Goal: Task Accomplishment & Management: Manage account settings

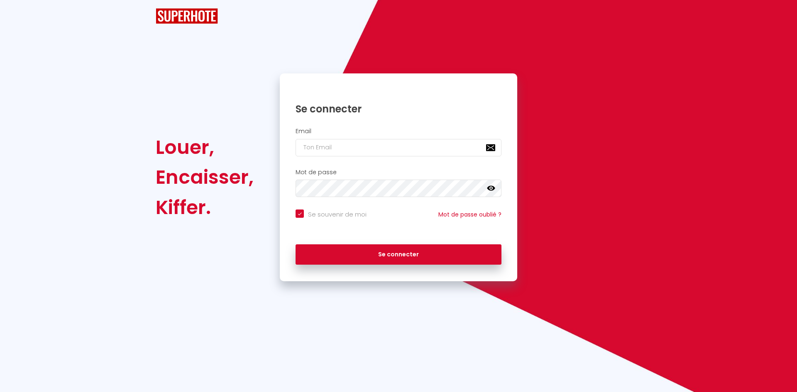
checkbox input "true"
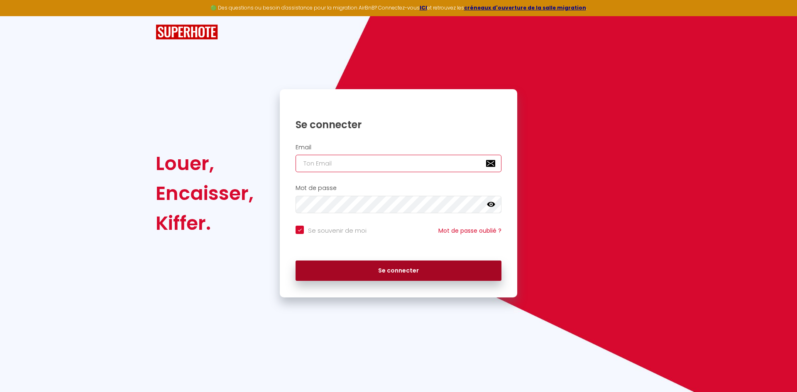
type input "[EMAIL_ADDRESS][DOMAIN_NAME]"
click at [384, 267] on button "Se connecter" at bounding box center [399, 271] width 206 height 21
checkbox input "true"
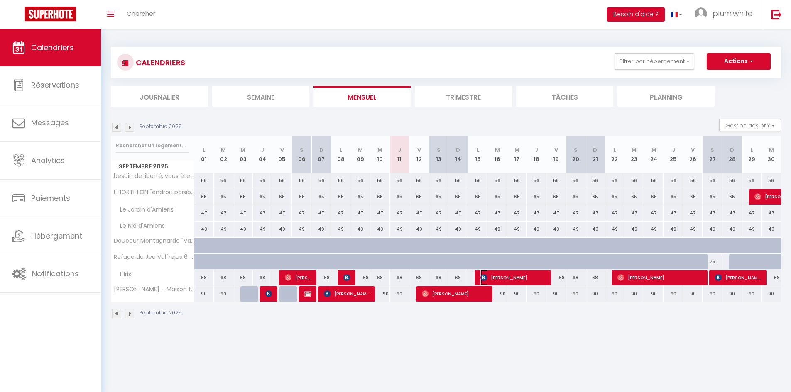
click at [516, 279] on span "[PERSON_NAME]" at bounding box center [512, 278] width 65 height 16
select select "OK"
select select "KO"
select select "1"
select select "0"
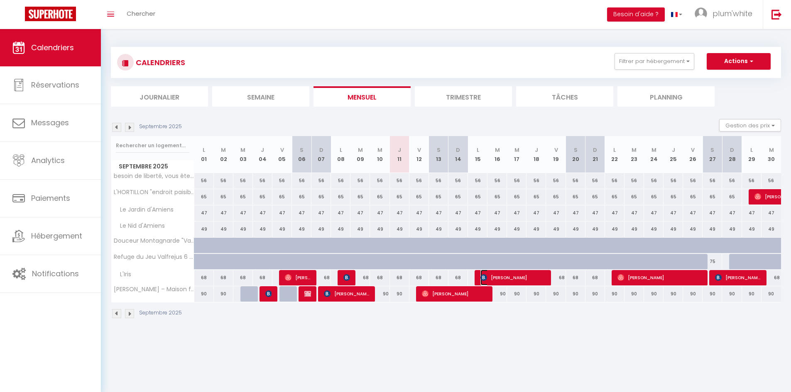
select select "1"
select select
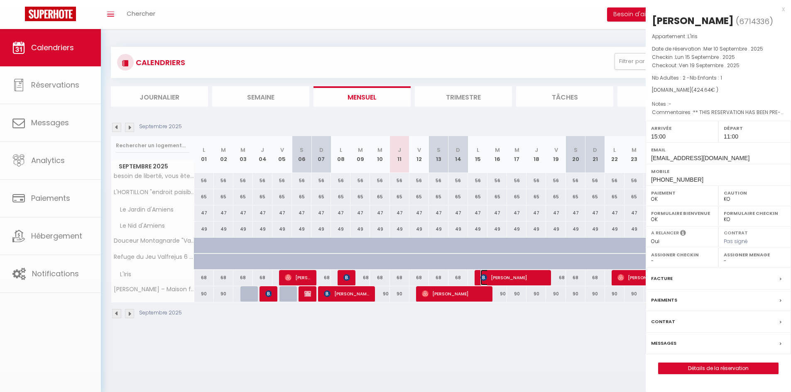
select select "52215"
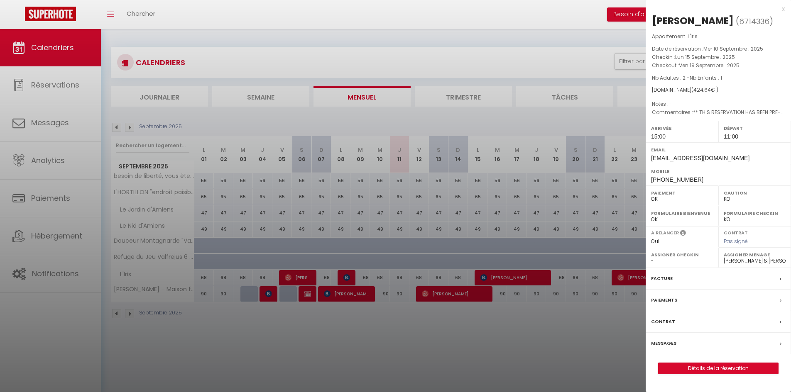
click at [371, 38] on div at bounding box center [395, 196] width 791 height 392
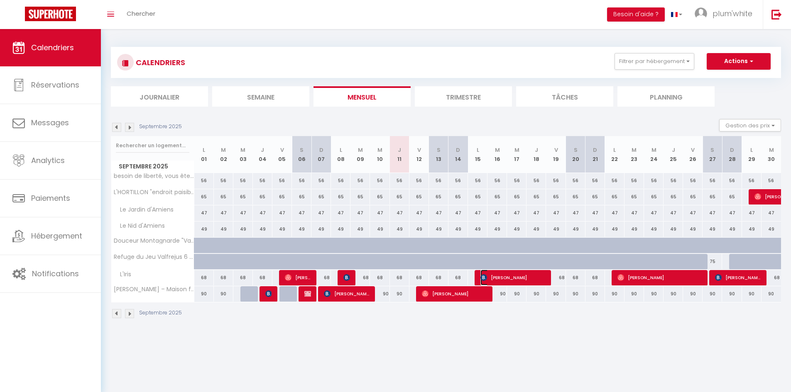
click at [519, 279] on span "[PERSON_NAME]" at bounding box center [512, 278] width 65 height 16
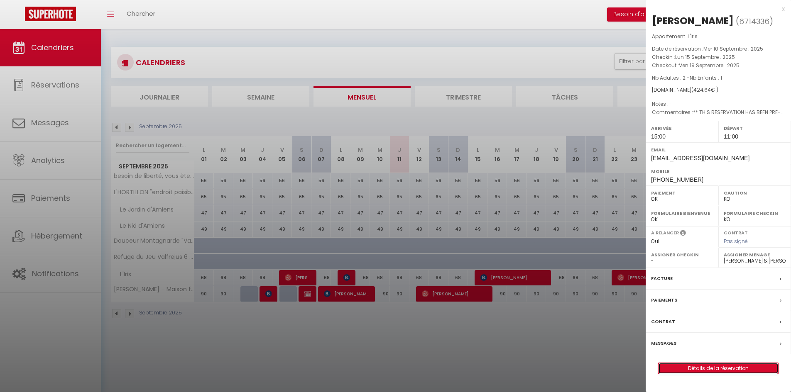
click at [716, 368] on link "Détails de la réservation" at bounding box center [718, 368] width 120 height 11
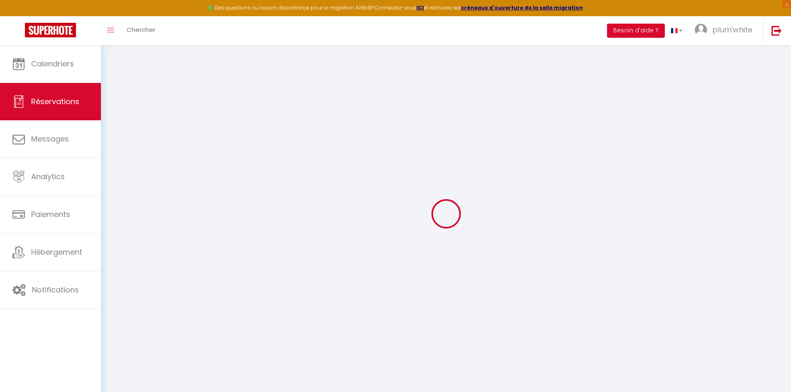
type input "Annelies"
type input "Steyaert"
type input "[EMAIL_ADDRESS][DOMAIN_NAME]"
type input "[PHONE_NUMBER]"
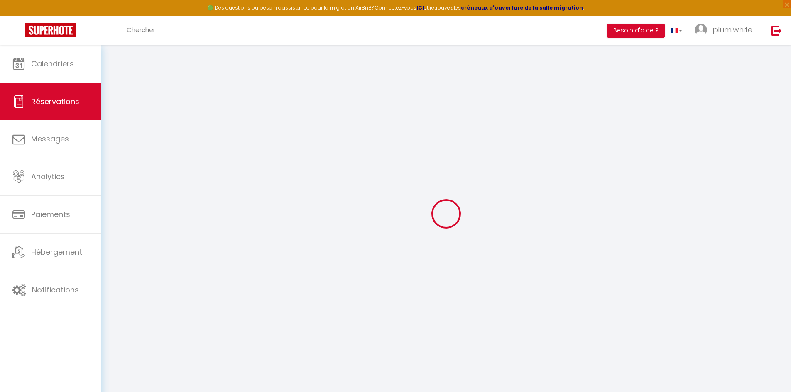
type input "[PHONE_NUMBER]"
type input "."
select select "BE"
type input "61.35"
type input "5.9399999999999995"
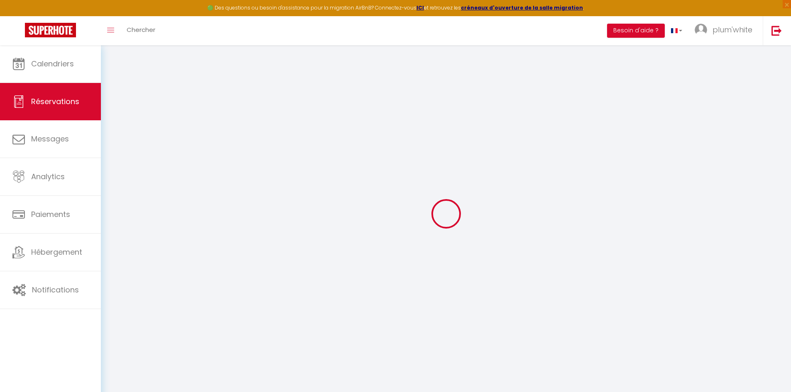
select select "62419"
select select "1"
select select
type input "2"
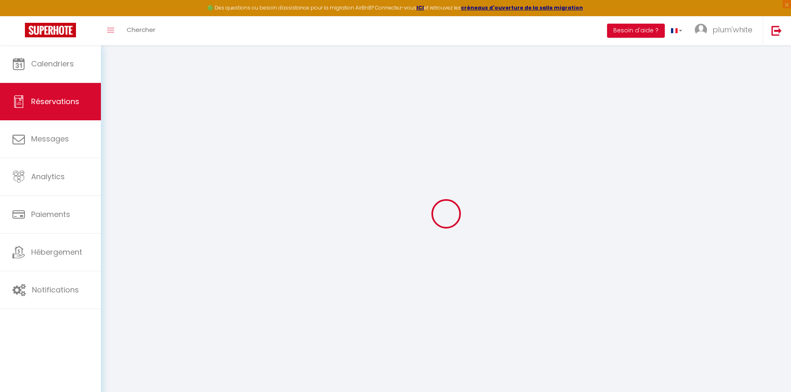
type input "1"
select select "12"
select select
type input "344"
checkbox input "false"
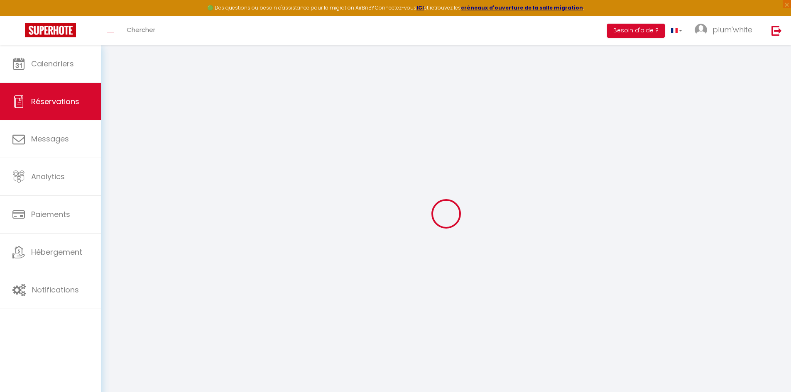
type input "0"
select select "2"
type input "0"
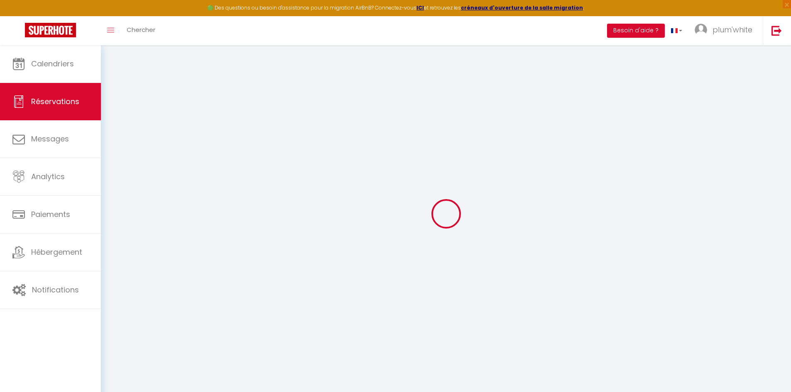
select select
select select "14"
checkbox input "false"
select select
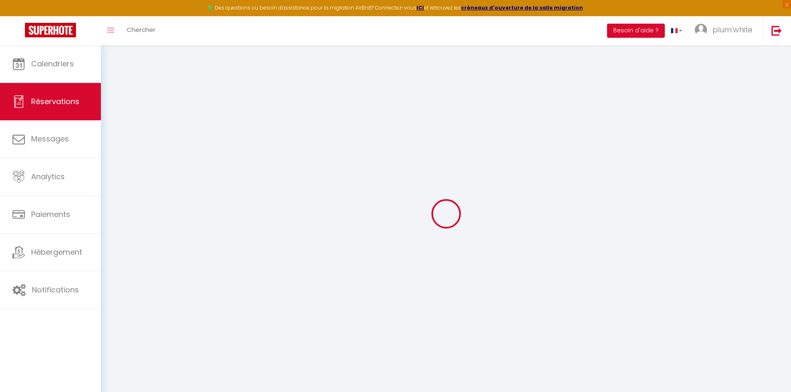
select select
checkbox input "false"
select select
checkbox input "false"
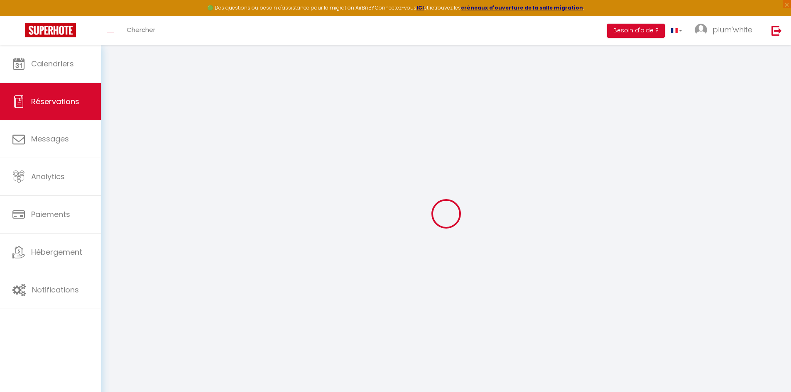
select select
checkbox input "false"
type textarea "** THIS RESERVATION HAS BEEN PRE-PAID ** Reservation has a cancellation grace p…"
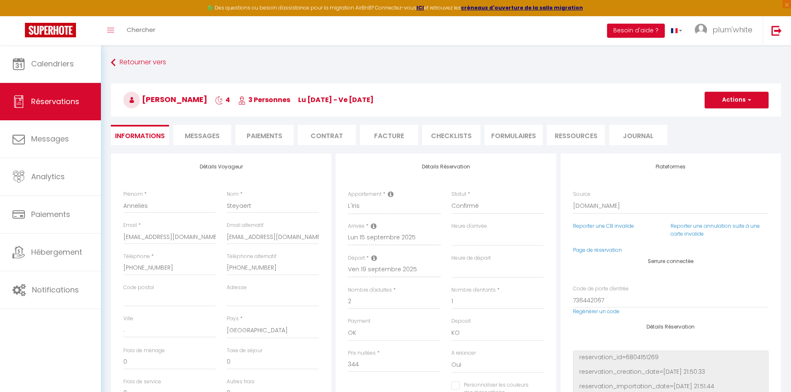
type input "65"
type input "15.64"
select select
checkbox input "false"
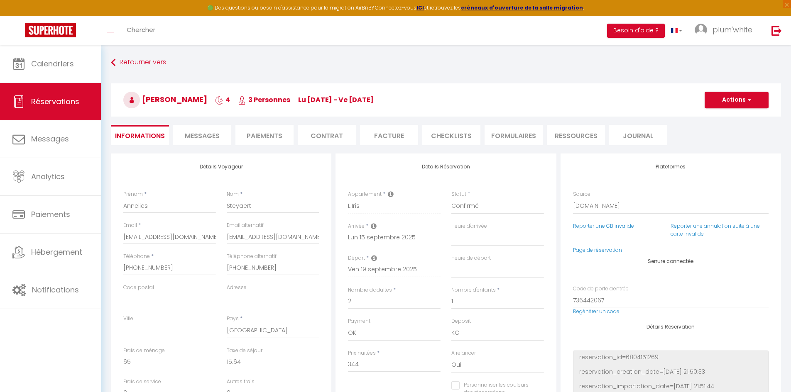
select select "15:00"
select select "11:00"
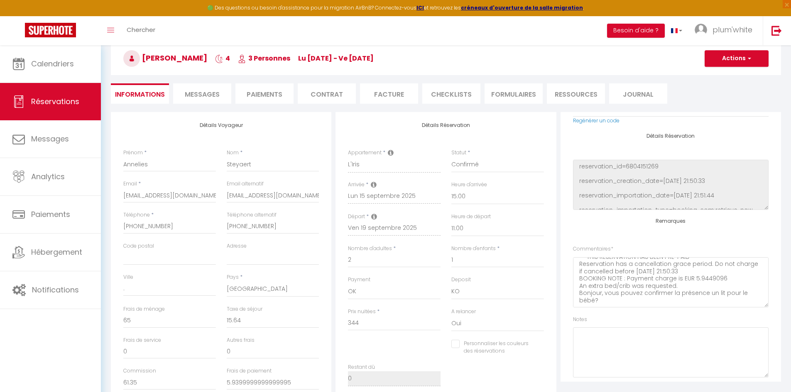
scroll to position [164, 0]
